Goal: Task Accomplishment & Management: Use online tool/utility

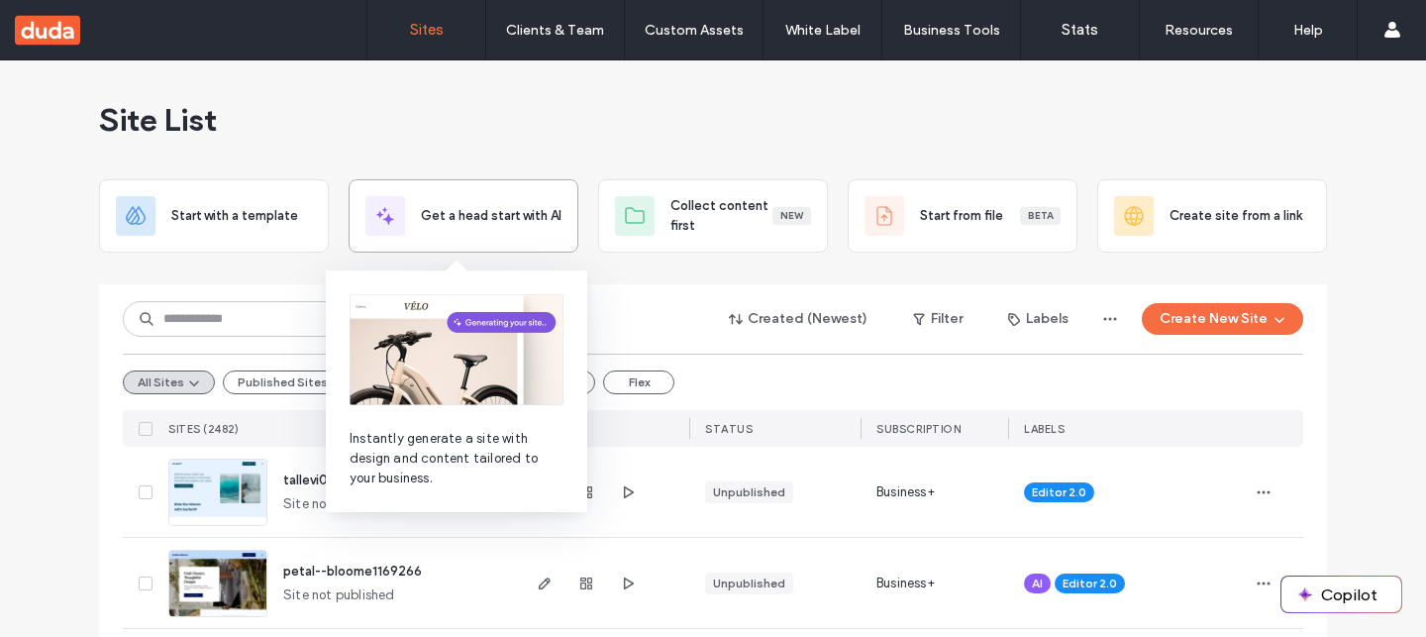
click at [393, 211] on div at bounding box center [385, 216] width 40 height 40
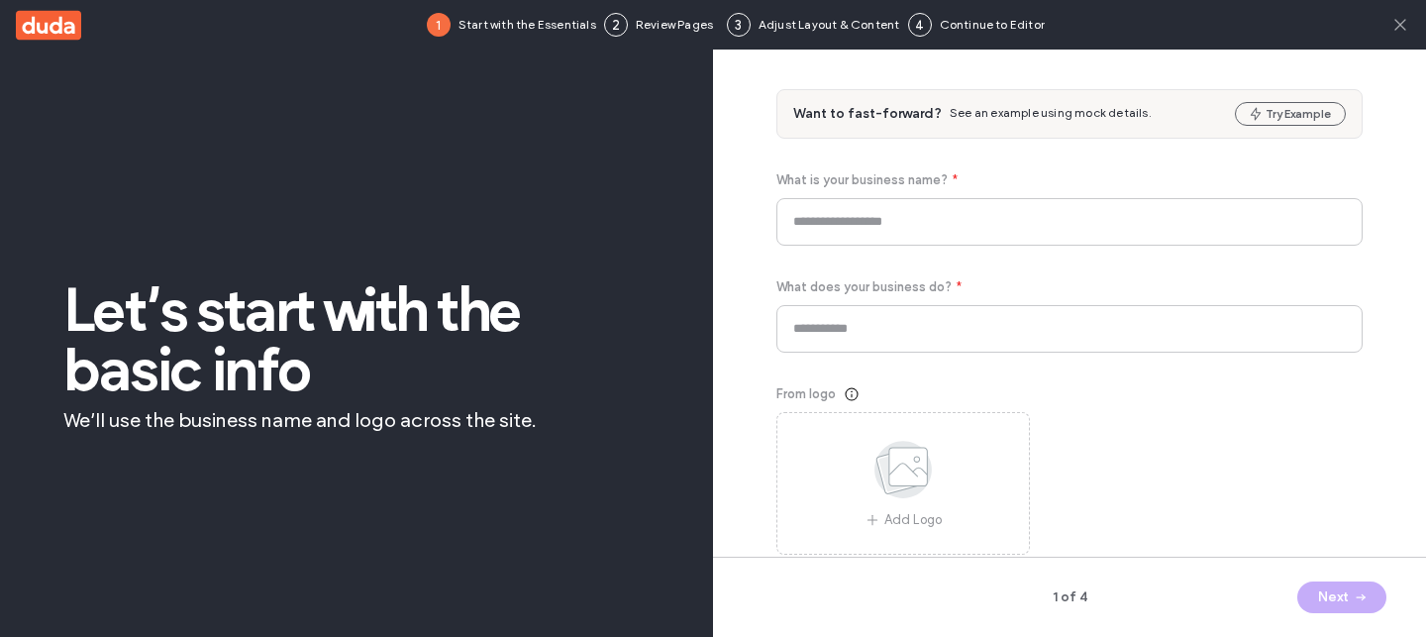
click at [1397, 24] on icon at bounding box center [1400, 25] width 20 height 20
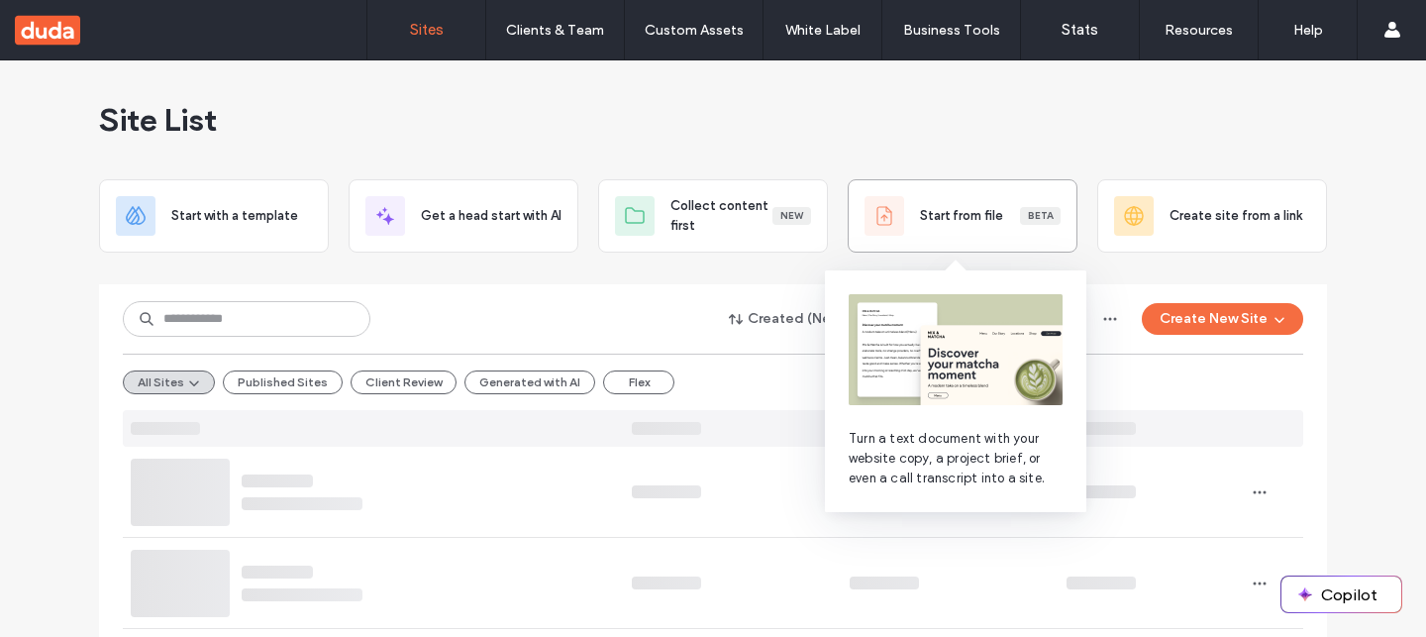
click at [929, 215] on span "Start from file" at bounding box center [961, 216] width 83 height 20
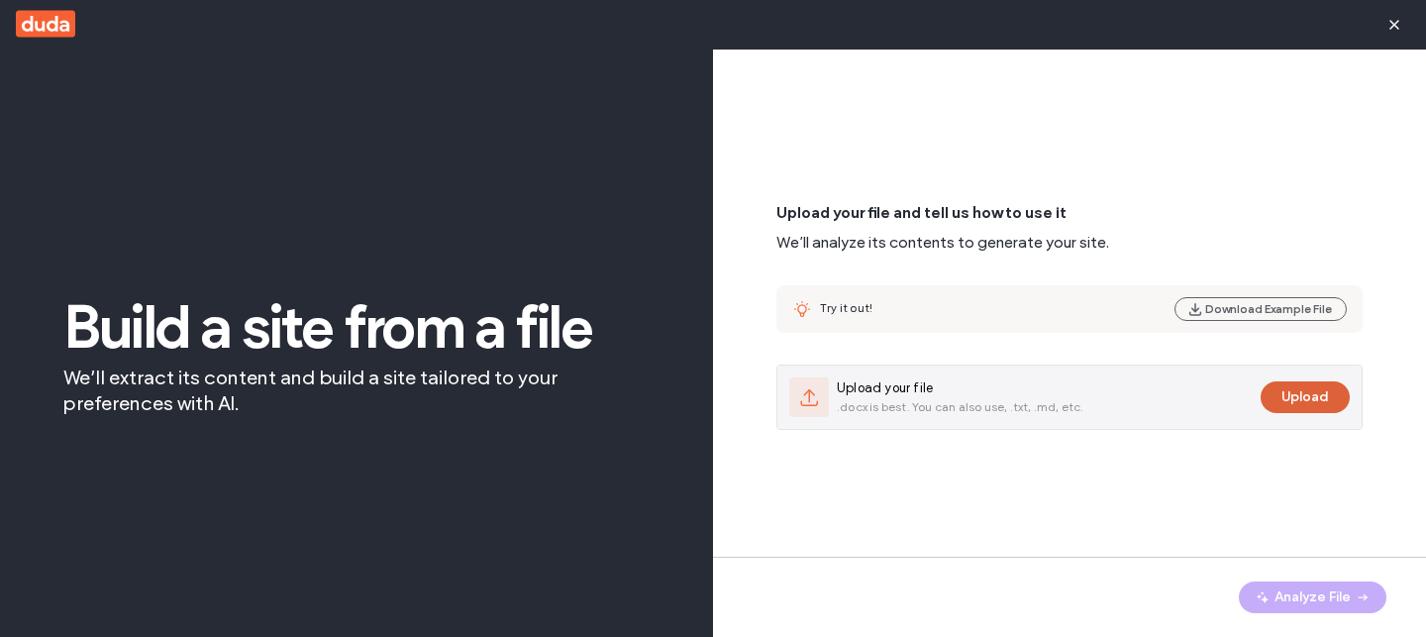
click at [1310, 400] on button "Upload" at bounding box center [1304, 397] width 89 height 32
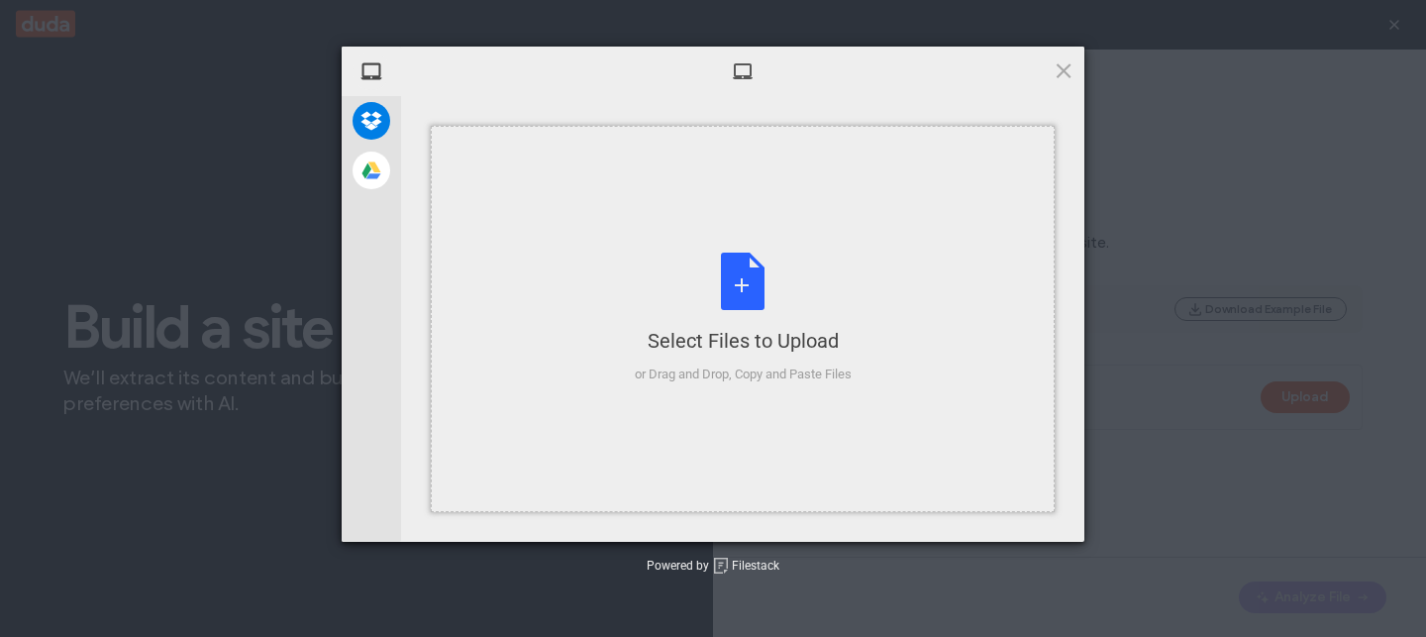
click at [786, 198] on div "Select Files to Upload or Drag and Drop, Copy and Paste Files" at bounding box center [743, 319] width 624 height 386
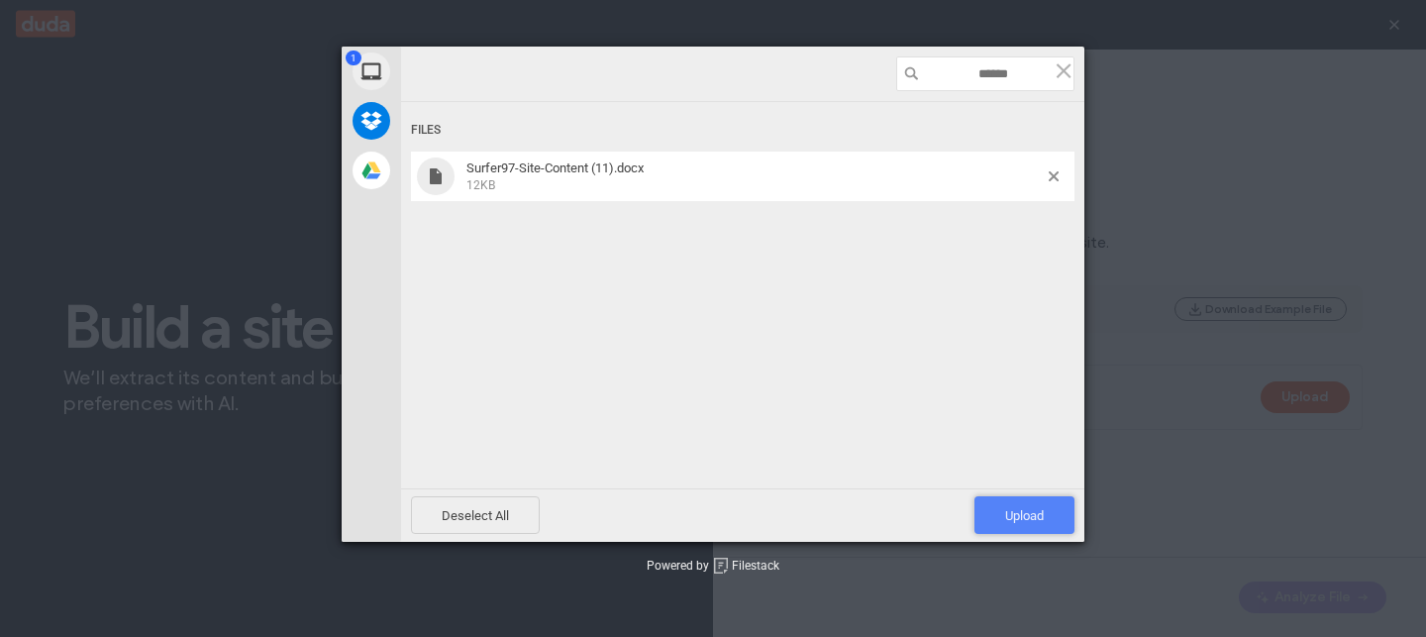
click at [1027, 506] on span "Upload 1" at bounding box center [1024, 515] width 100 height 38
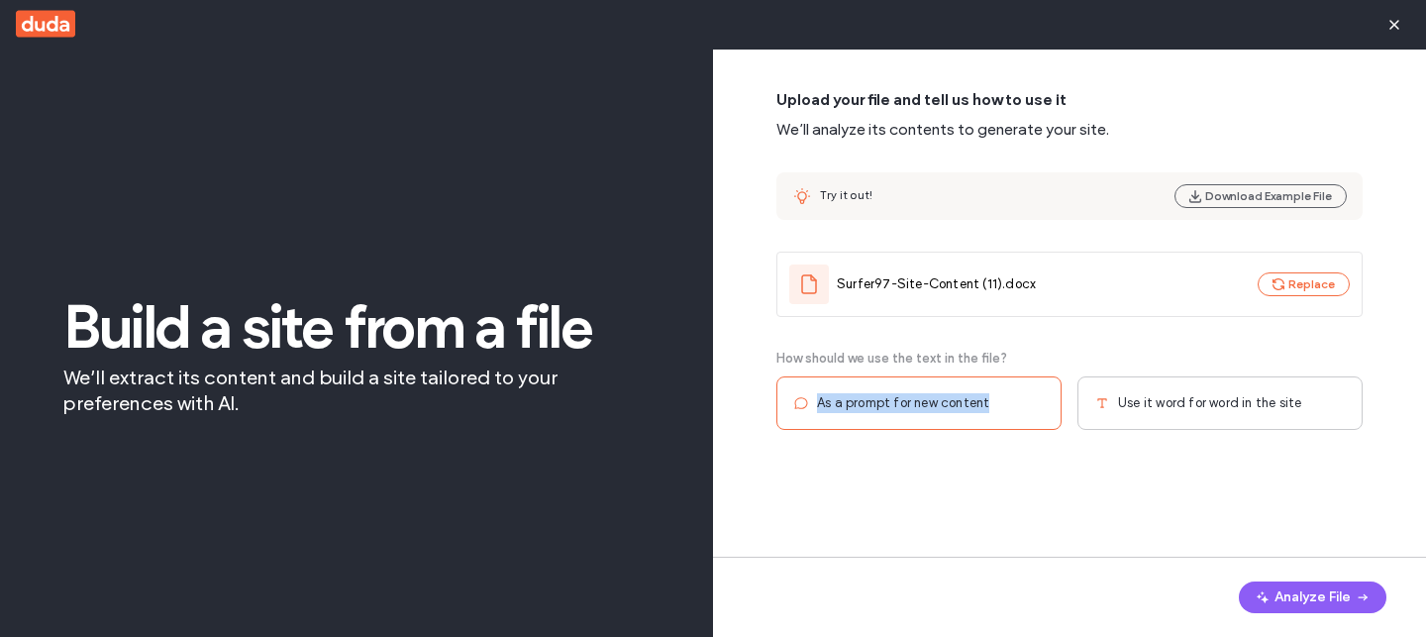
drag, startPoint x: 816, startPoint y: 397, endPoint x: 986, endPoint y: 404, distance: 170.4
click at [986, 404] on div "As a prompt for new content" at bounding box center [918, 402] width 285 height 53
copy span "As a prompt for new content"
click at [1171, 398] on span "Use it word for word in the site" at bounding box center [1209, 403] width 183 height 20
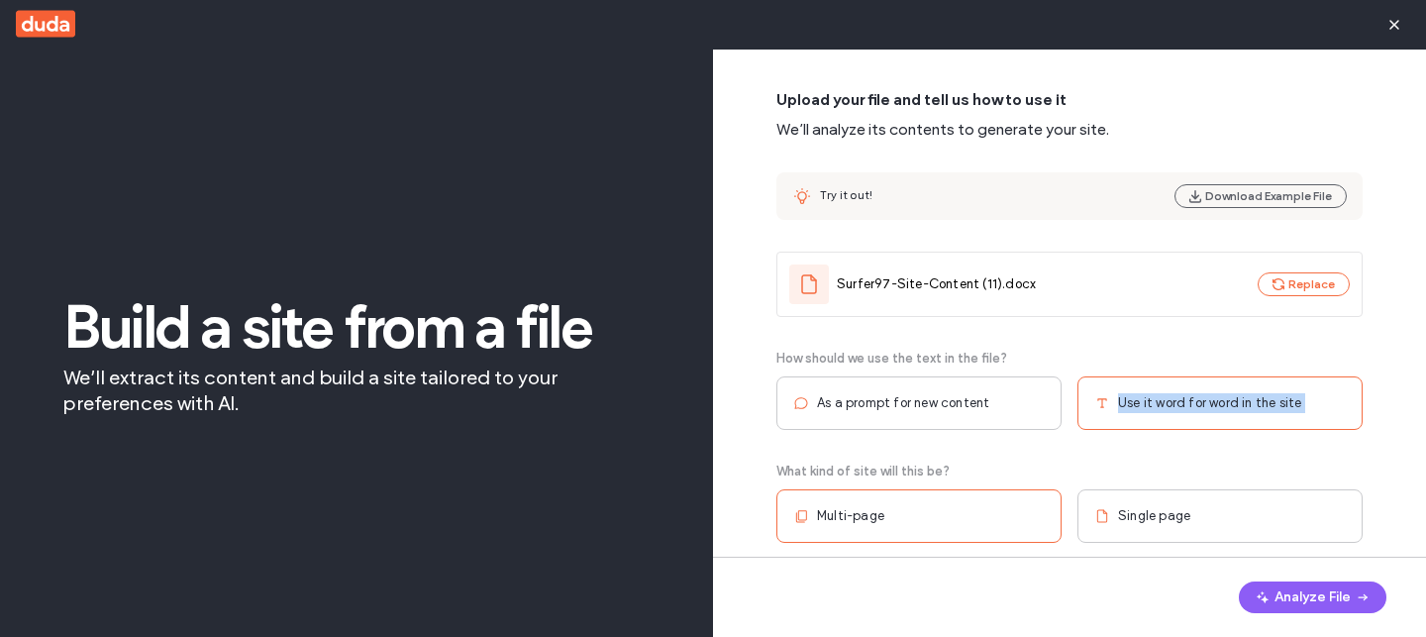
click at [1171, 398] on span "Use it word for word in the site" at bounding box center [1209, 403] width 183 height 20
copy span "Use it word for word in the site"
click at [882, 357] on span "How should we use the text in the file?" at bounding box center [891, 358] width 231 height 20
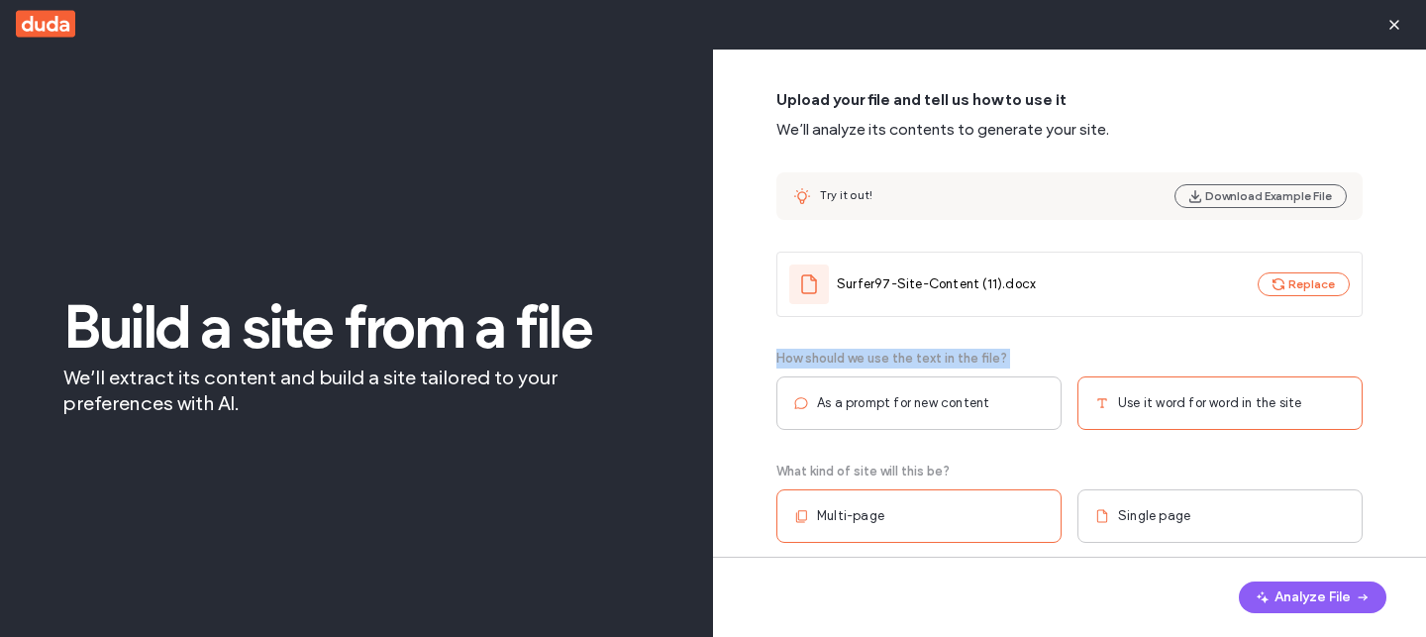
copy div "How should we use the text in the file?"
